Goal: Download file/media

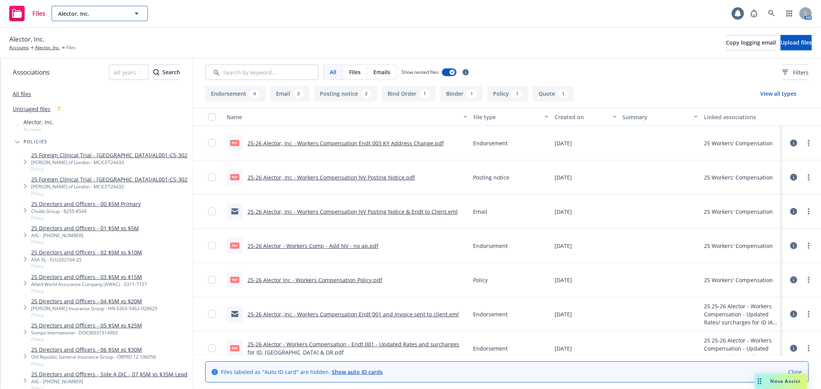
click at [88, 9] on button "Alector, Inc." at bounding box center [100, 13] width 96 height 15
type input "r-zero"
click at [91, 37] on strong "R-Zero Systems, Inc." at bounding box center [86, 35] width 53 height 7
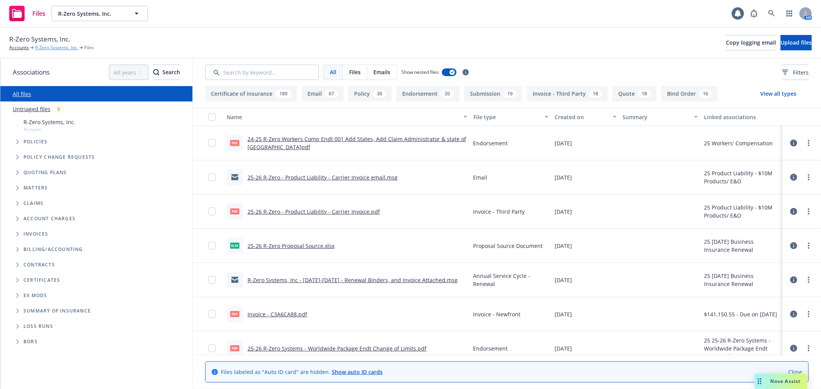
click at [48, 49] on link "R-Zero Systems, Inc." at bounding box center [56, 47] width 43 height 7
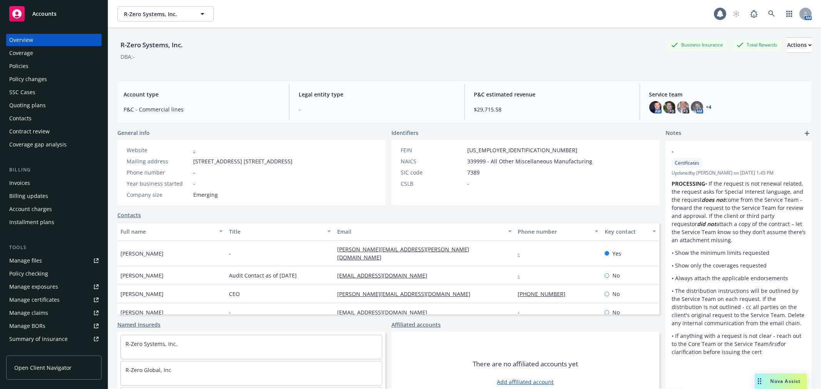
click at [41, 63] on div "Policies" at bounding box center [53, 66] width 89 height 12
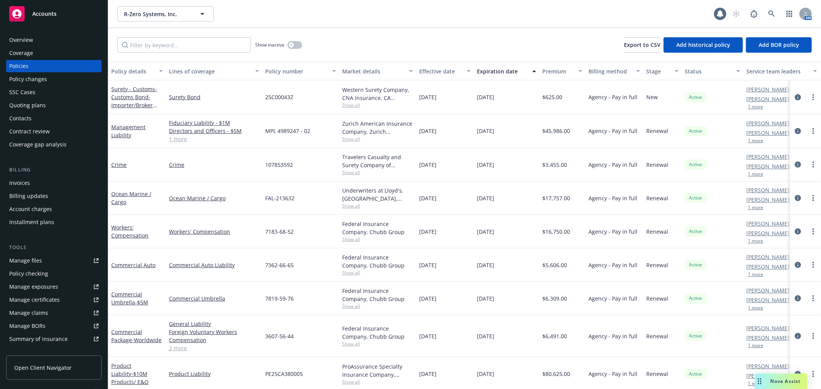
click at [41, 115] on div "Contacts" at bounding box center [53, 118] width 89 height 12
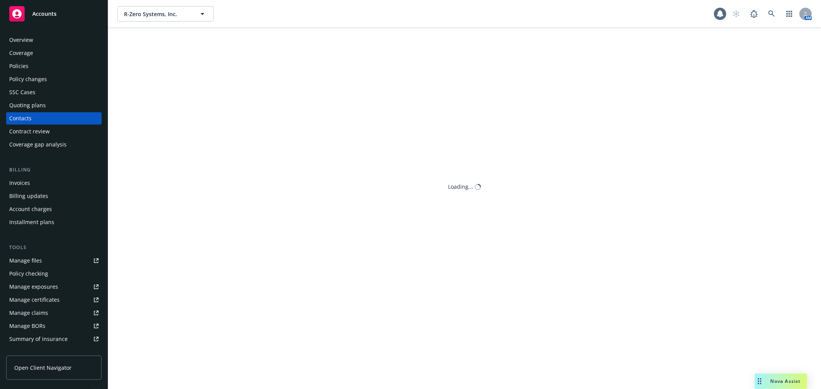
click at [42, 106] on div "Quoting plans" at bounding box center [27, 105] width 37 height 12
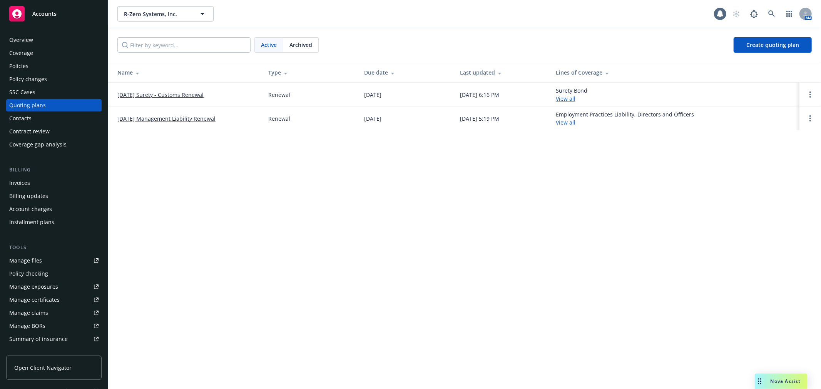
click at [149, 90] on td "01/25/26 Surety - Customs Renewal" at bounding box center [185, 95] width 154 height 24
click at [304, 48] on span "Archived" at bounding box center [300, 45] width 23 height 8
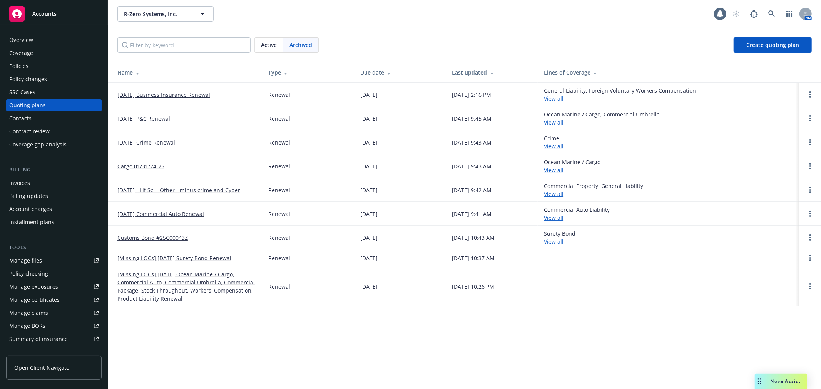
click at [164, 93] on link "06/01/25 Business Insurance Renewal" at bounding box center [163, 95] width 93 height 8
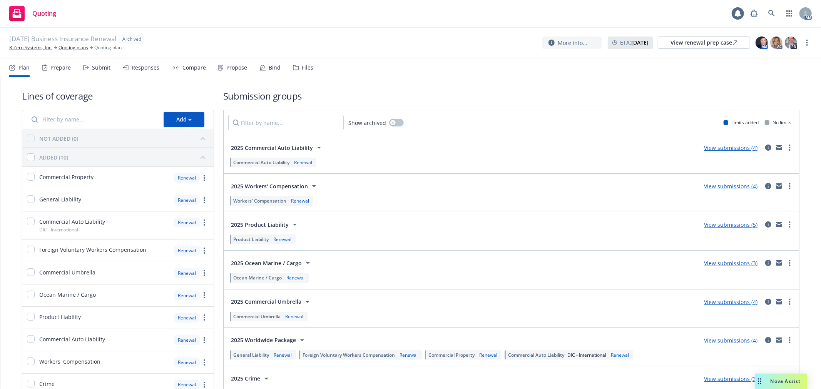
click at [302, 67] on div "Files" at bounding box center [308, 68] width 12 height 6
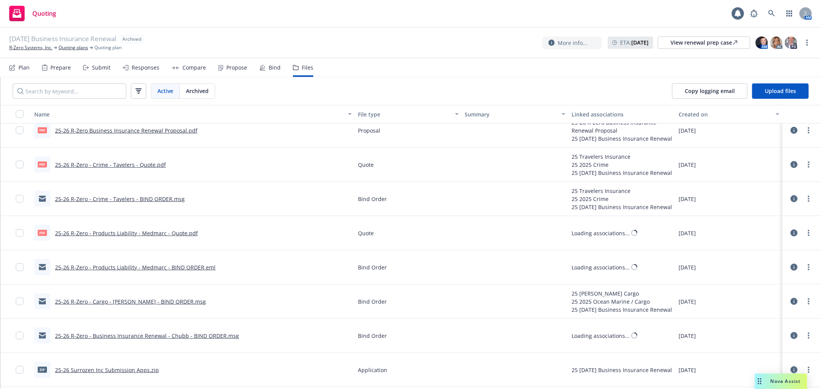
scroll to position [256, 0]
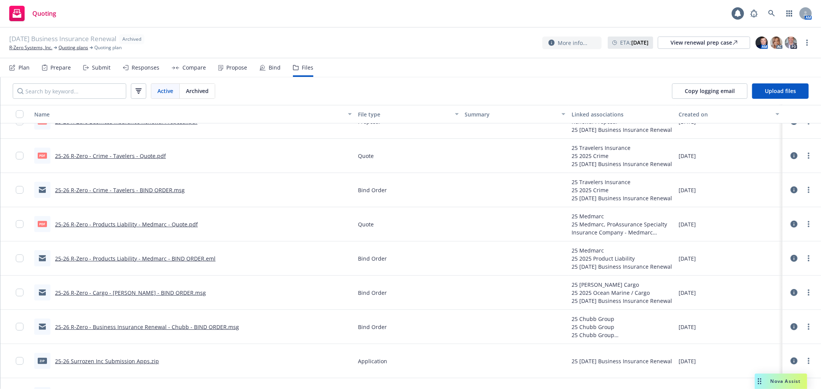
click at [167, 190] on link "25-26 R-Zero - Crime - Tavelers - BIND ORDER.msg" at bounding box center [120, 190] width 130 height 7
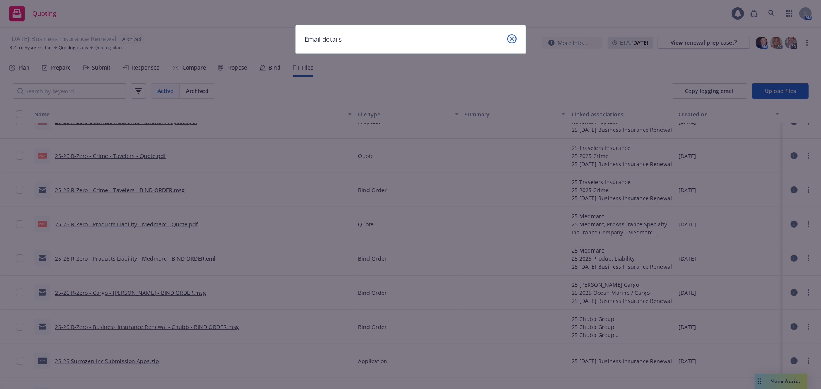
click at [512, 38] on icon "close" at bounding box center [511, 39] width 5 height 5
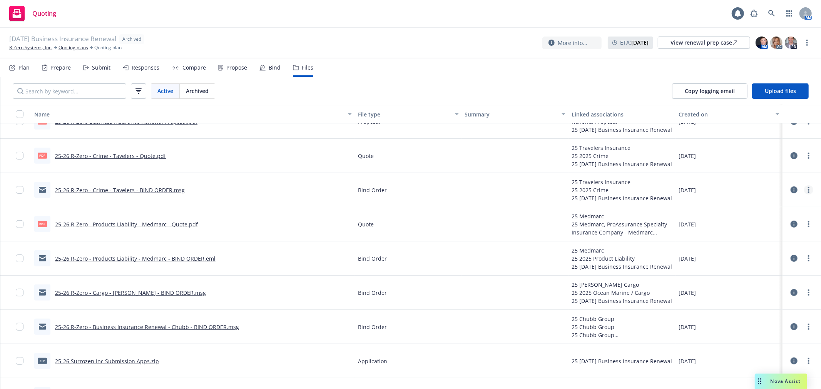
click at [804, 190] on link "more" at bounding box center [808, 189] width 9 height 9
click at [770, 217] on link "Download" at bounding box center [768, 220] width 77 height 15
click at [72, 44] on link "Quoting plans" at bounding box center [73, 47] width 30 height 7
